Goal: Information Seeking & Learning: Learn about a topic

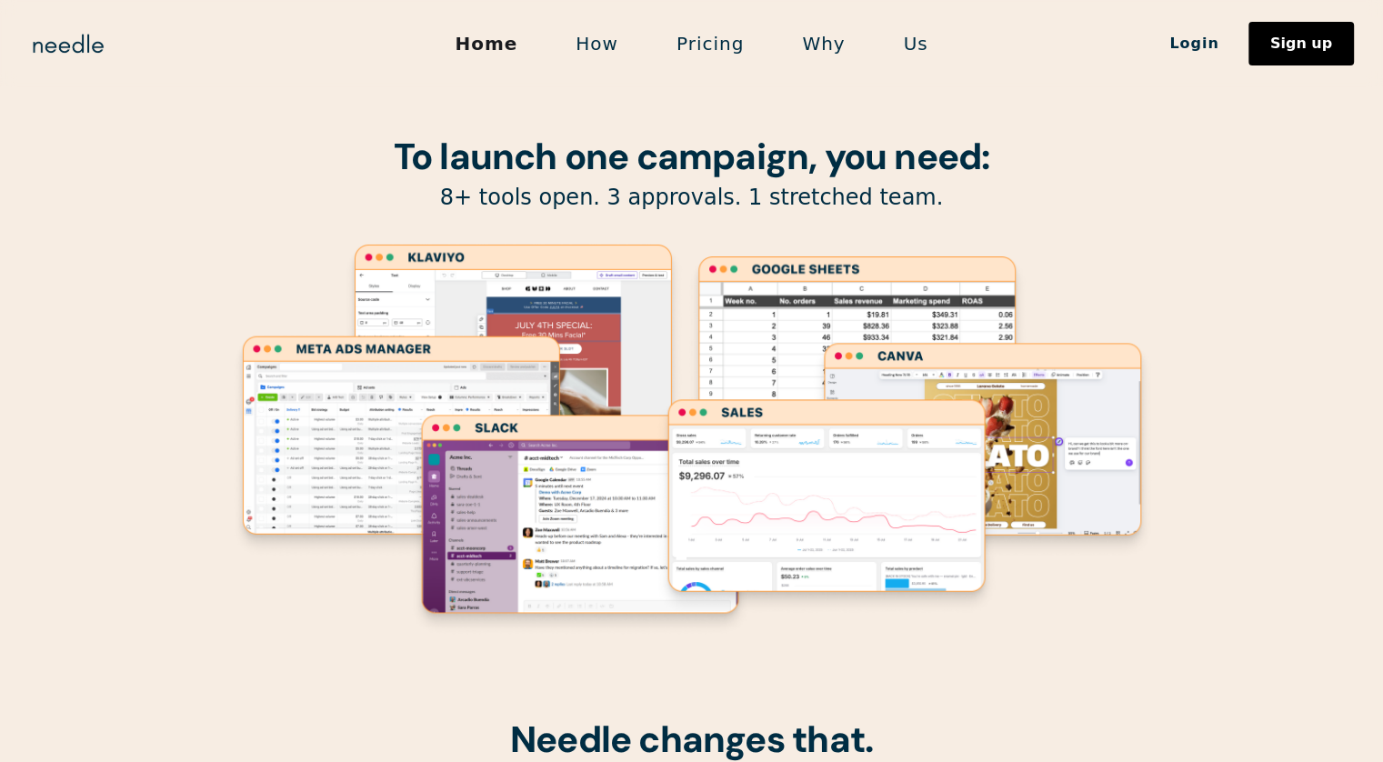
click at [624, 47] on link "How" at bounding box center [596, 44] width 101 height 38
click at [739, 43] on link "Pricing" at bounding box center [709, 44] width 125 height 38
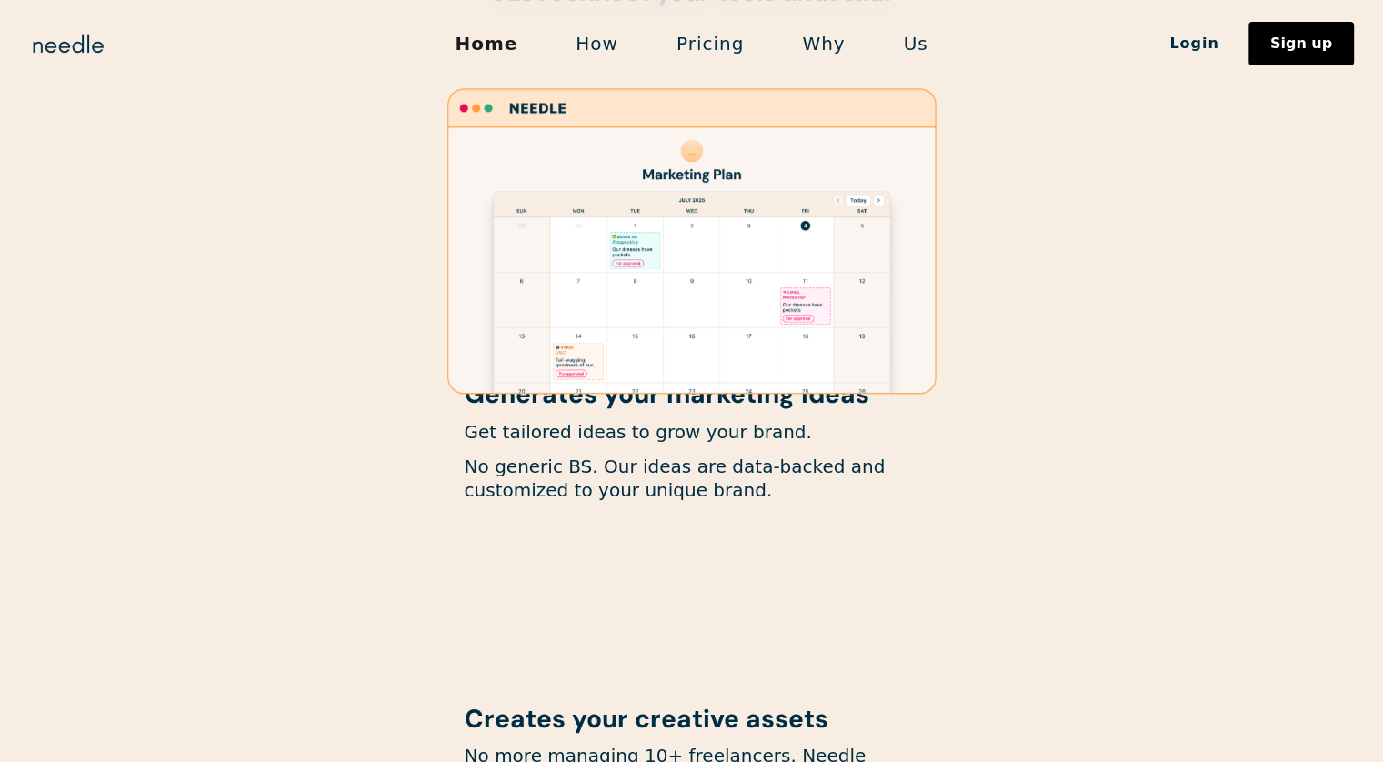
scroll to position [1120, 0]
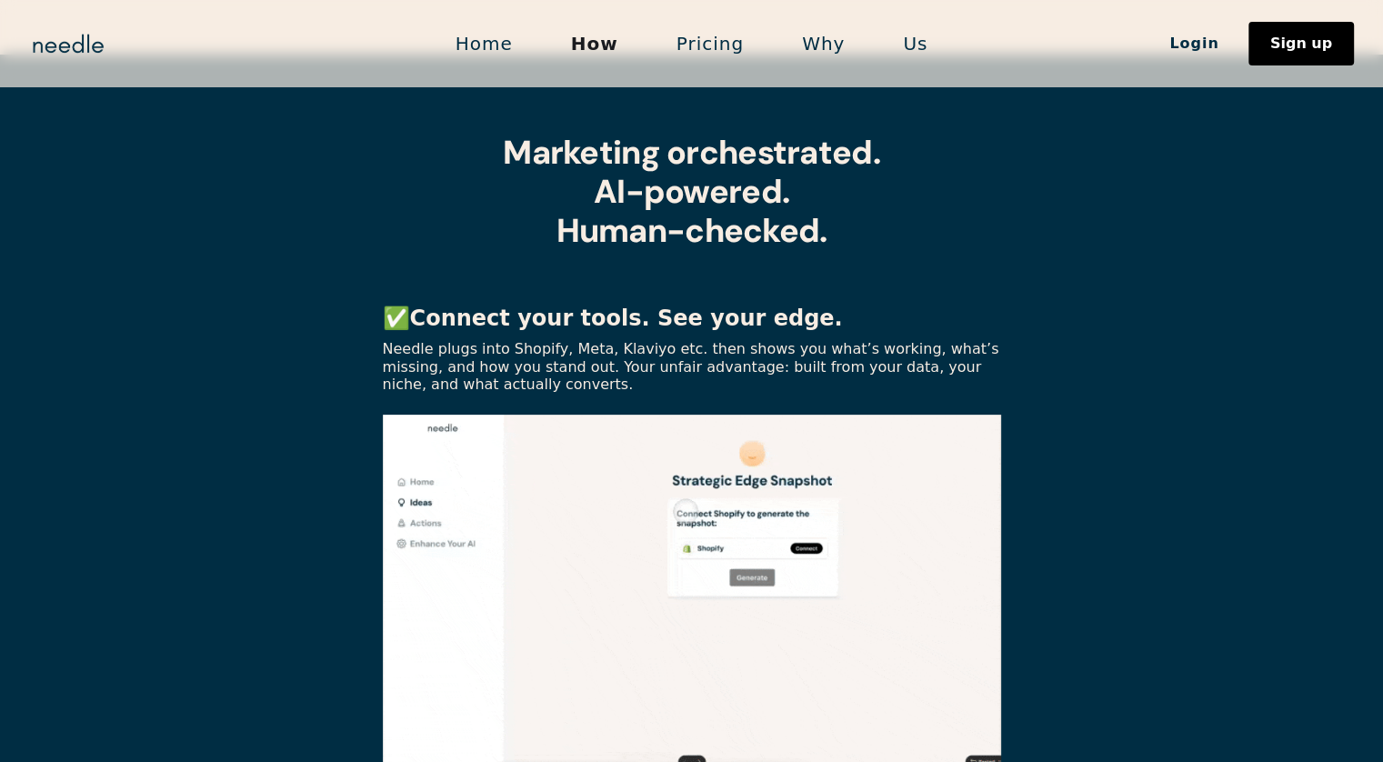
scroll to position [455, 0]
